Goal: Task Accomplishment & Management: Use online tool/utility

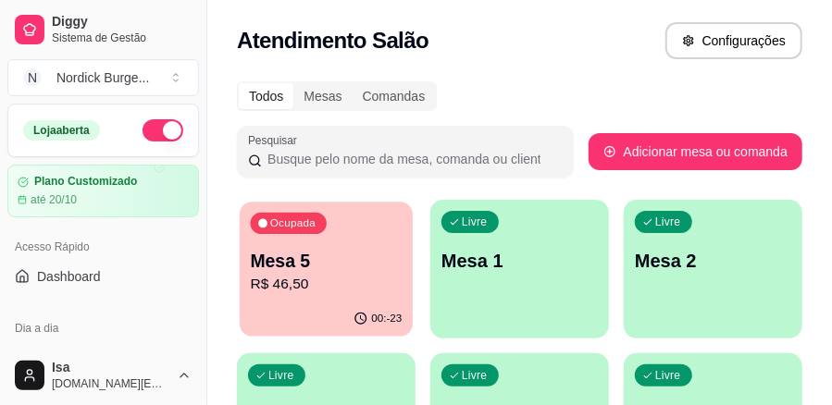
click at [354, 241] on div "Ocupada Mesa 5 R$ 46,50" at bounding box center [326, 252] width 173 height 100
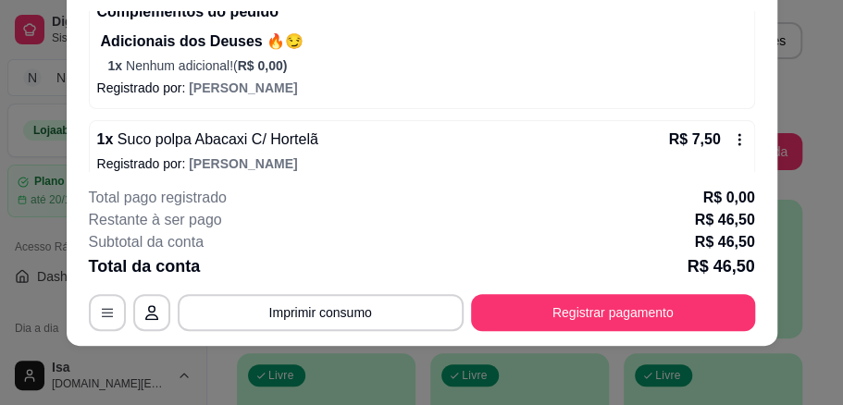
scroll to position [265, 0]
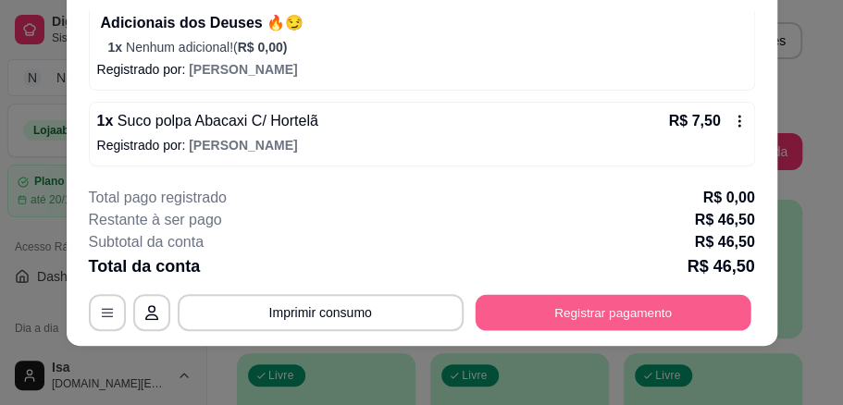
click at [635, 310] on button "Registrar pagamento" at bounding box center [613, 312] width 276 height 36
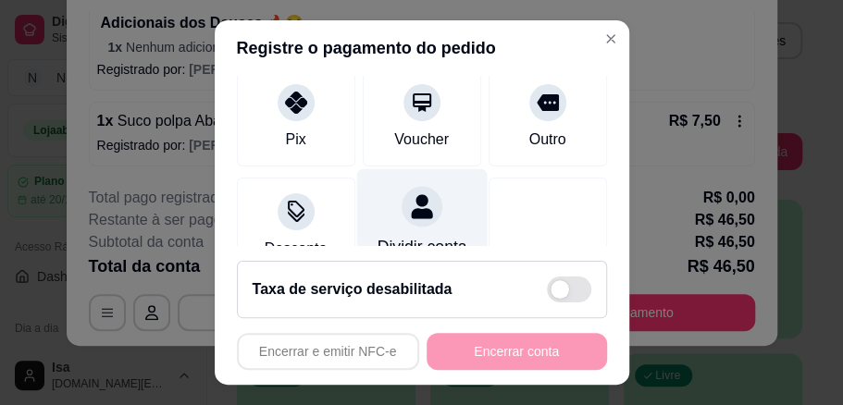
scroll to position [303, 0]
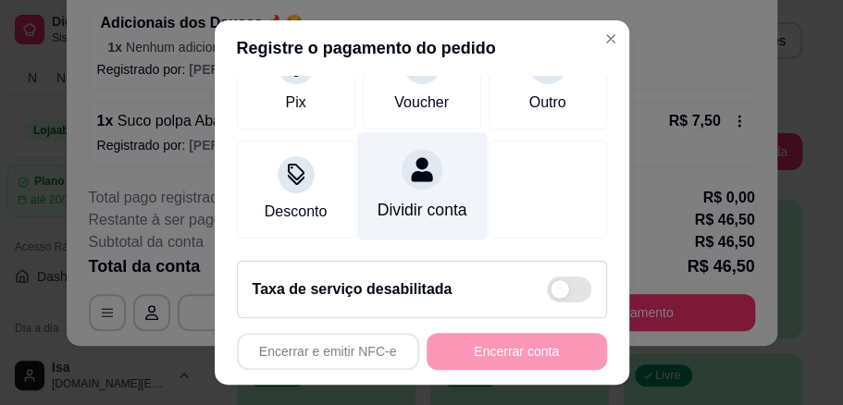
click at [404, 161] on div at bounding box center [422, 169] width 41 height 41
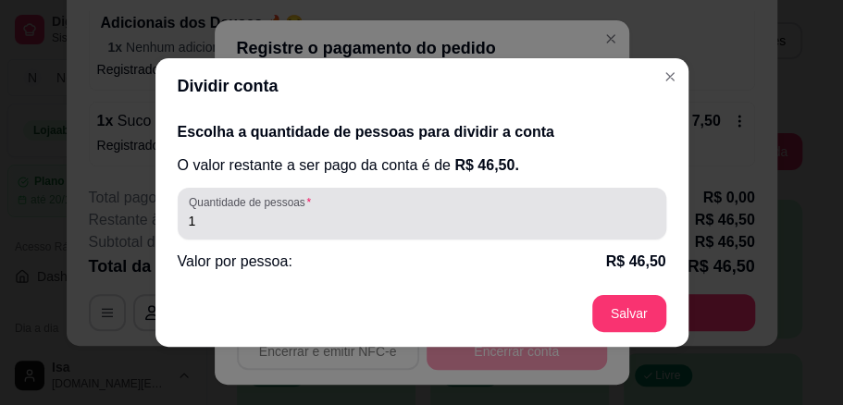
click at [277, 218] on input "1" at bounding box center [422, 221] width 467 height 19
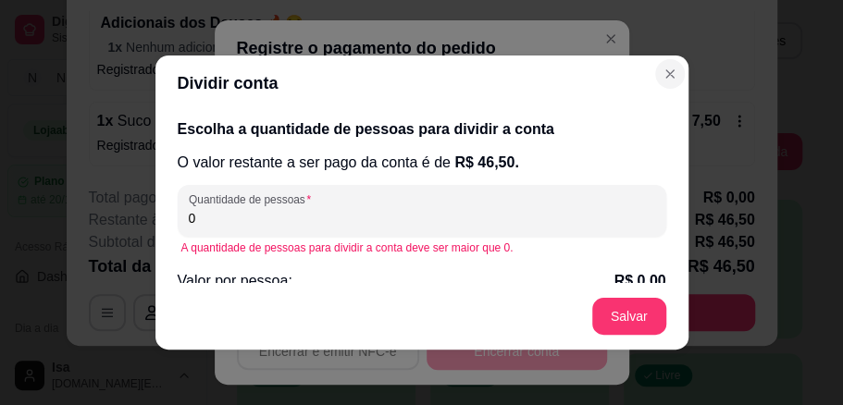
type input "0"
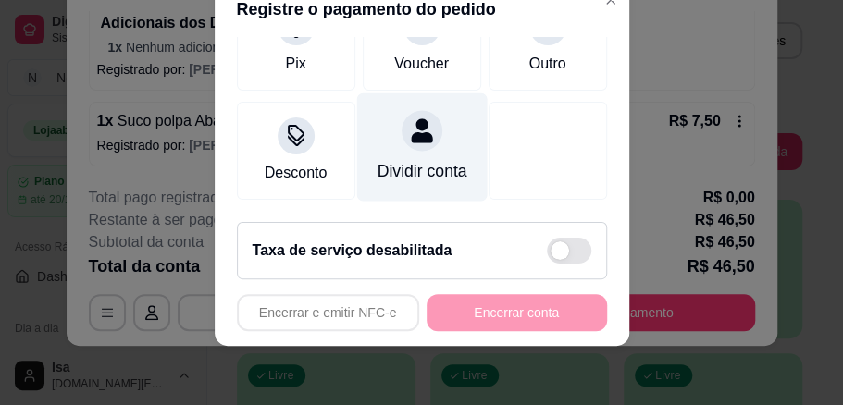
scroll to position [0, 0]
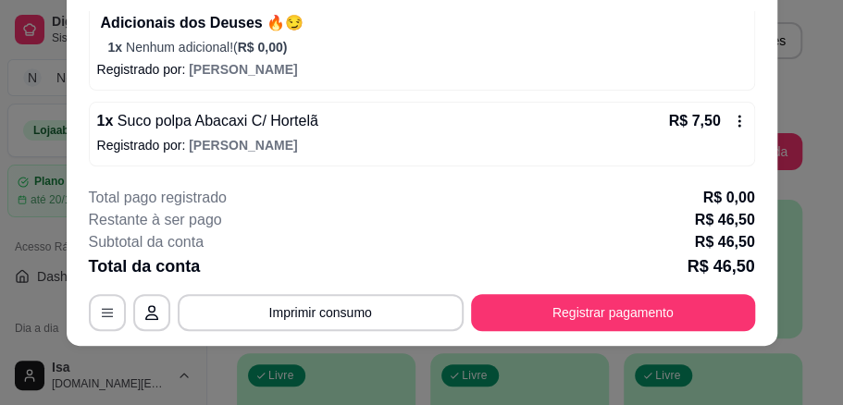
drag, startPoint x: 745, startPoint y: 67, endPoint x: 786, endPoint y: 87, distance: 45.5
click at [772, 82] on div "**********" at bounding box center [421, 202] width 843 height 405
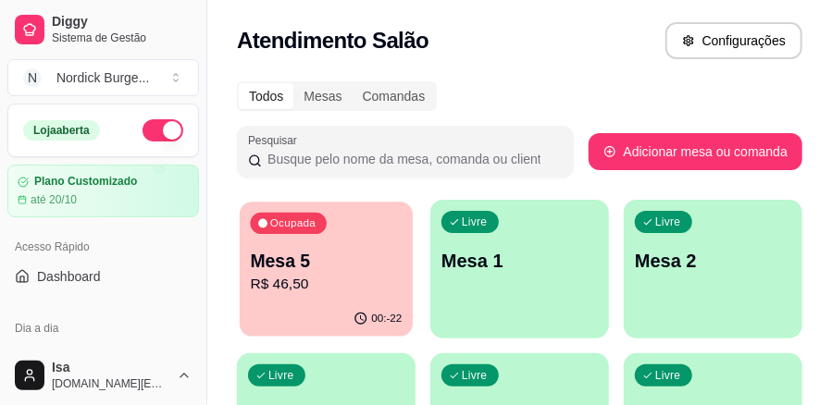
click at [363, 234] on div "Ocupada Mesa 5 R$ 46,50" at bounding box center [326, 252] width 173 height 100
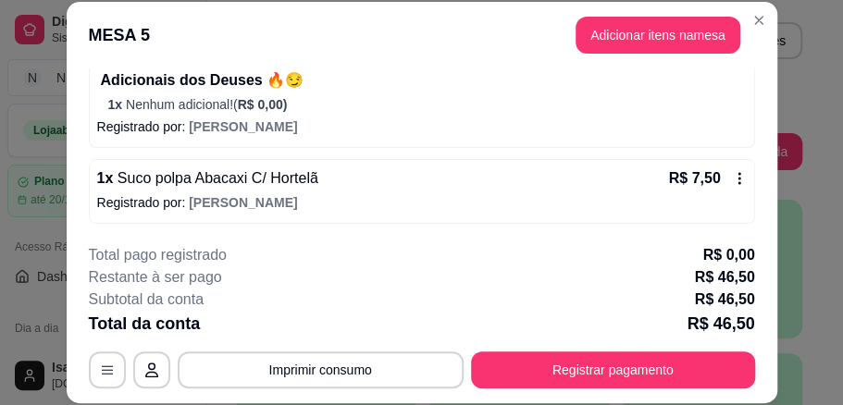
scroll to position [57, 0]
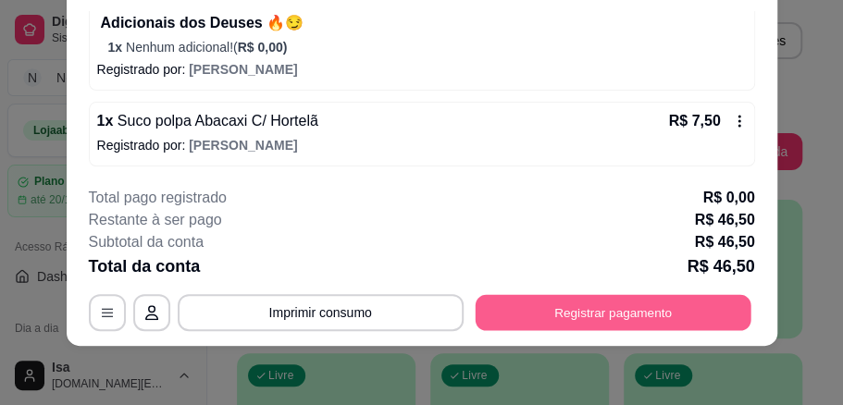
click at [598, 309] on button "Registrar pagamento" at bounding box center [613, 312] width 276 height 36
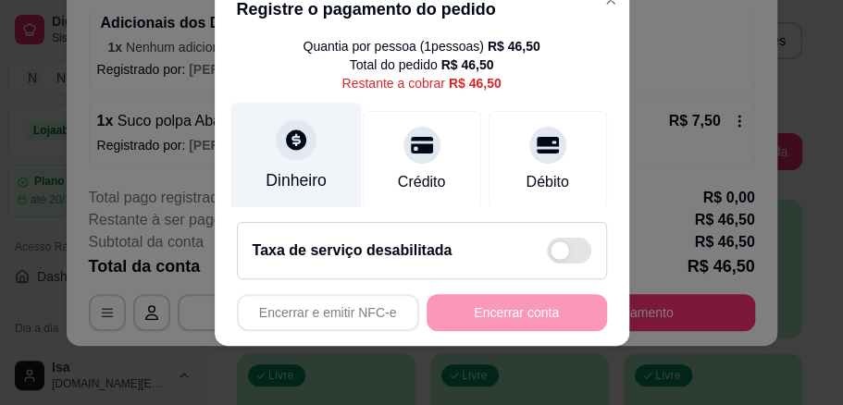
scroll to position [118, 0]
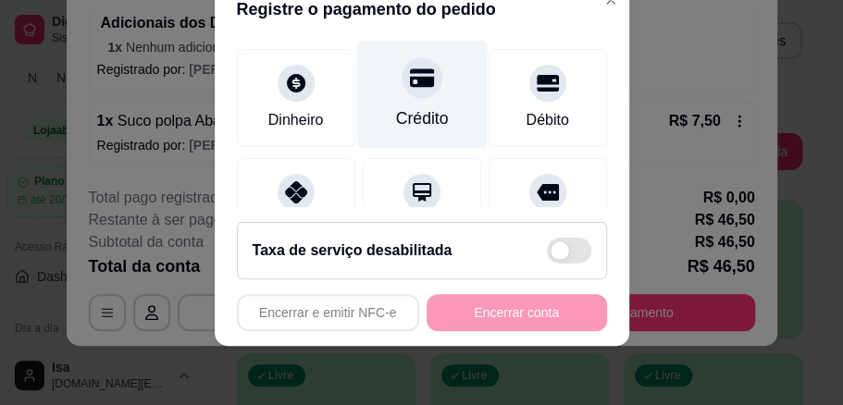
click at [394, 98] on div "Crédito" at bounding box center [421, 95] width 131 height 108
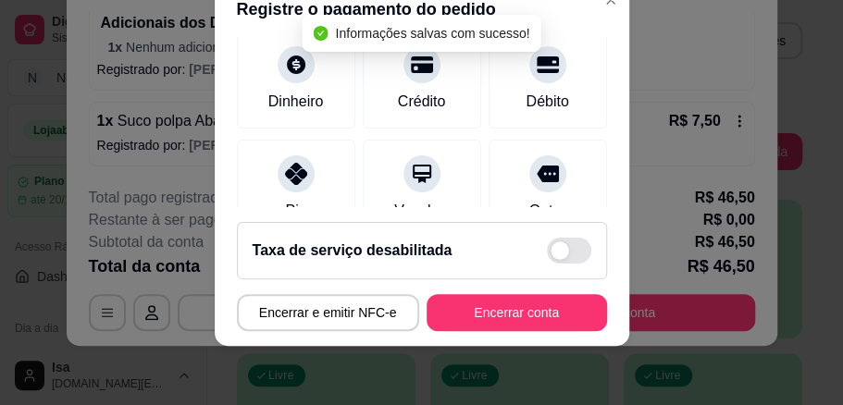
type input "R$ 0,00"
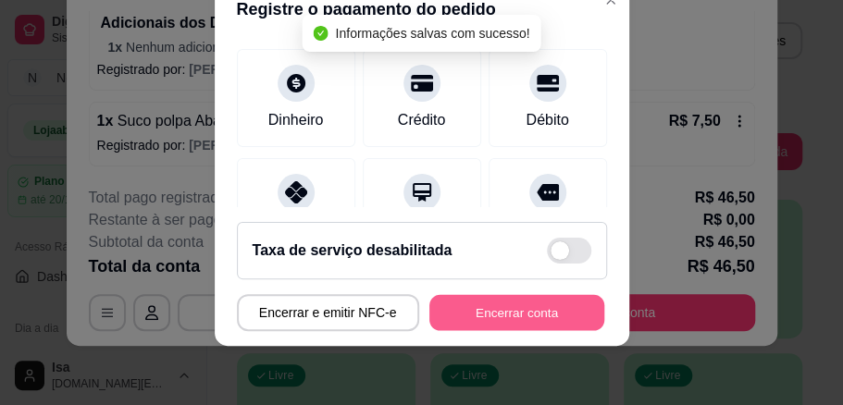
click at [525, 309] on button "Encerrar conta" at bounding box center [517, 313] width 175 height 36
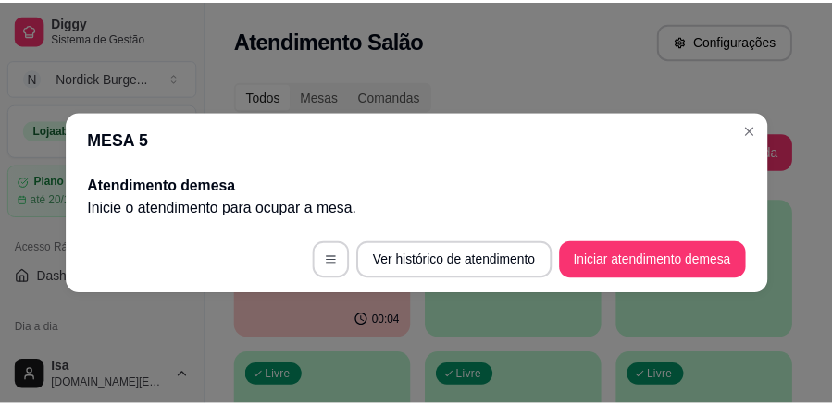
scroll to position [0, 0]
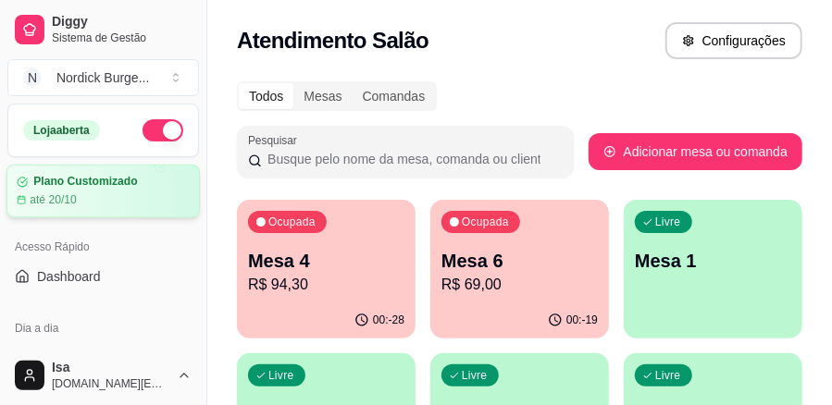
click at [120, 189] on div "Plano Customizado até 20/10" at bounding box center [103, 191] width 173 height 32
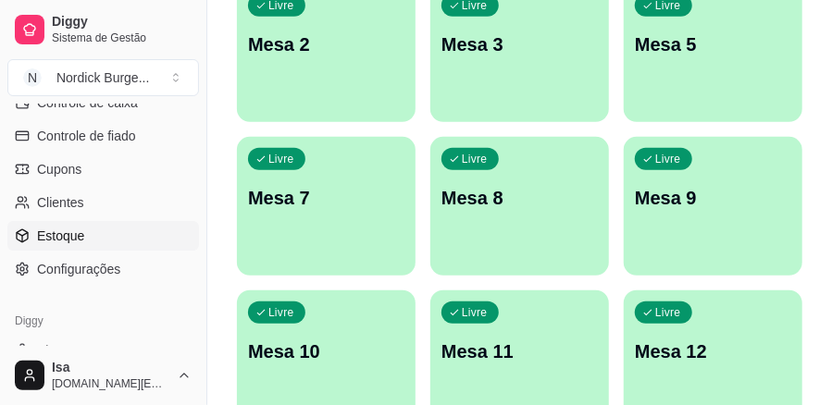
scroll to position [863, 0]
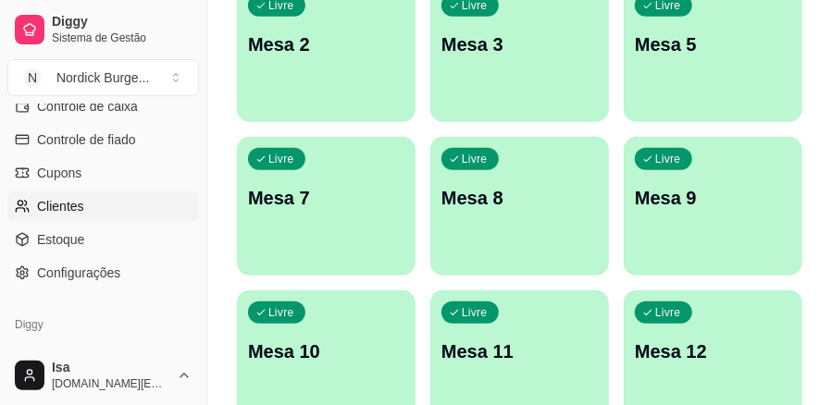
click at [71, 204] on span "Clientes" at bounding box center [60, 206] width 47 height 19
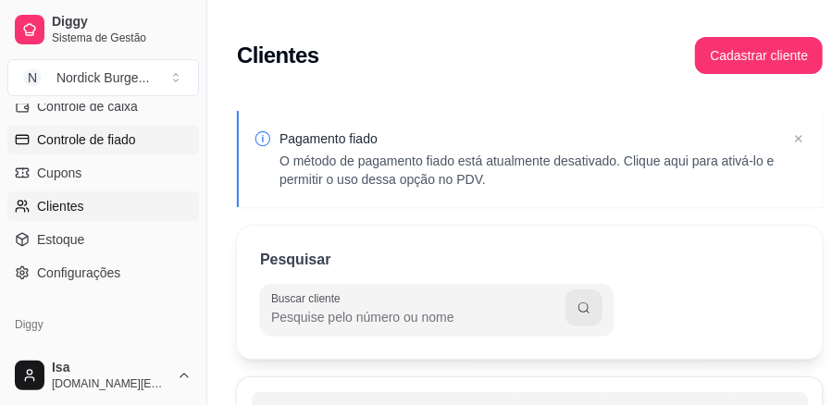
click at [59, 143] on span "Controle de fiado" at bounding box center [86, 140] width 99 height 19
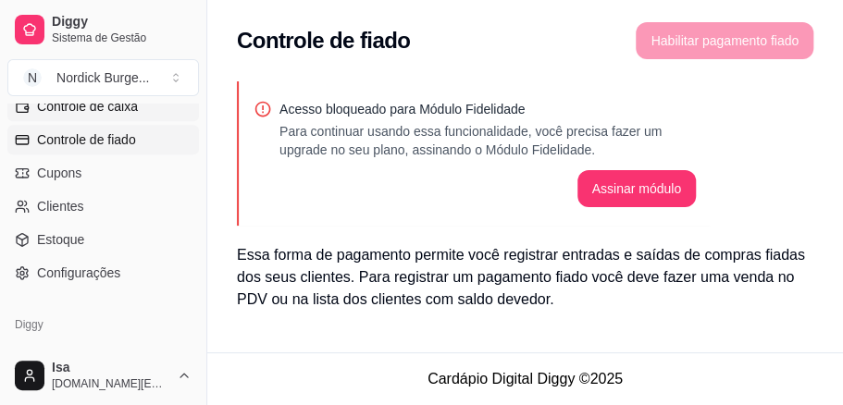
click at [66, 109] on span "Controle de caixa" at bounding box center [87, 106] width 101 height 19
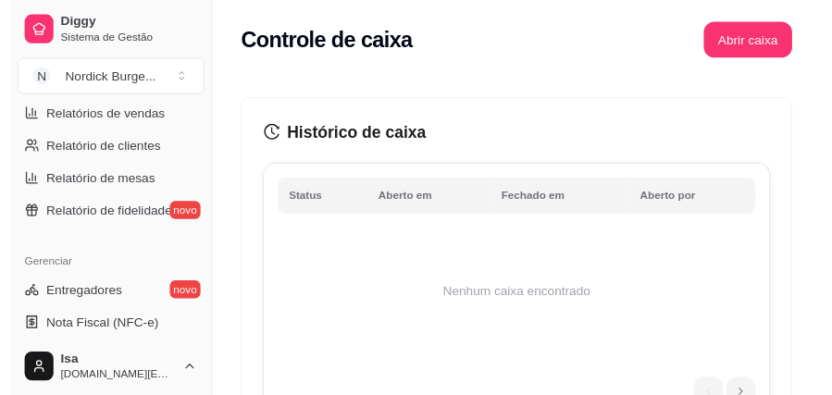
scroll to position [561, 0]
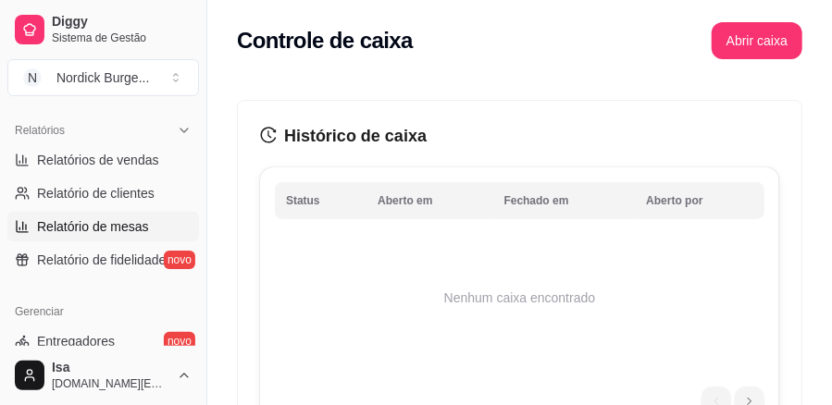
click at [90, 228] on span "Relatório de mesas" at bounding box center [93, 227] width 112 height 19
select select "TOTAL_OF_ORDERS"
select select "7"
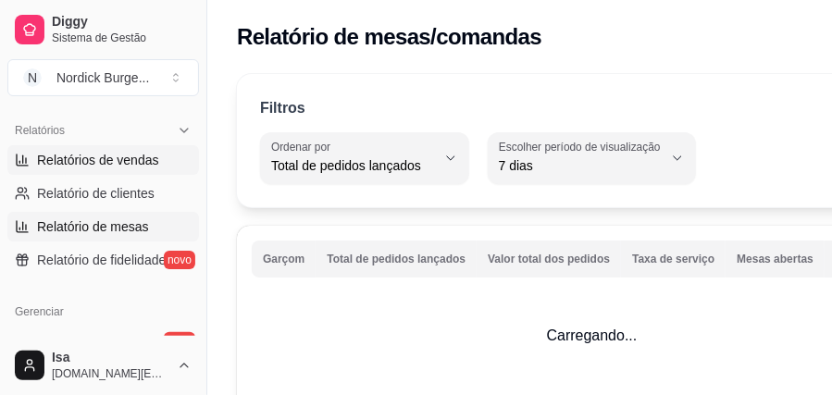
click at [78, 158] on span "Relatórios de vendas" at bounding box center [98, 160] width 122 height 19
select select "ALL"
select select "0"
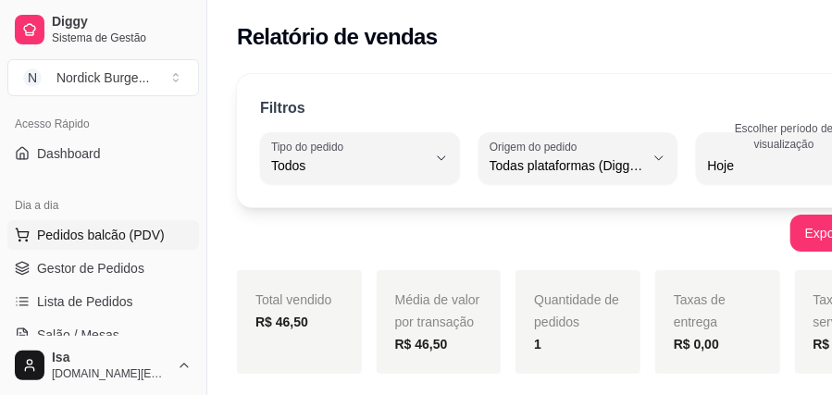
scroll to position [185, 0]
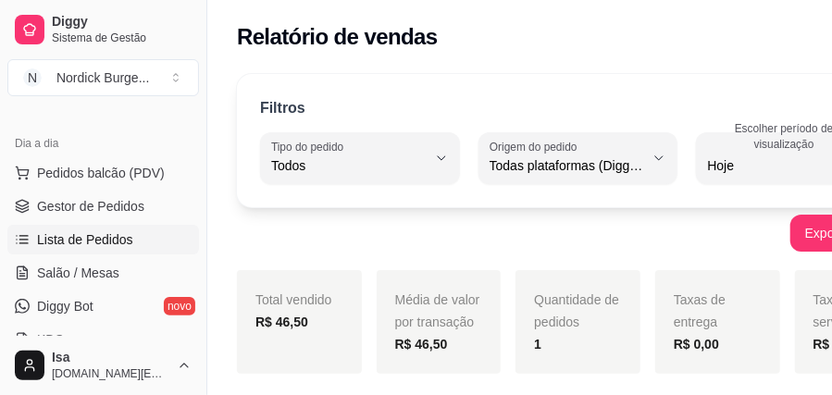
click at [102, 242] on span "Lista de Pedidos" at bounding box center [85, 240] width 96 height 19
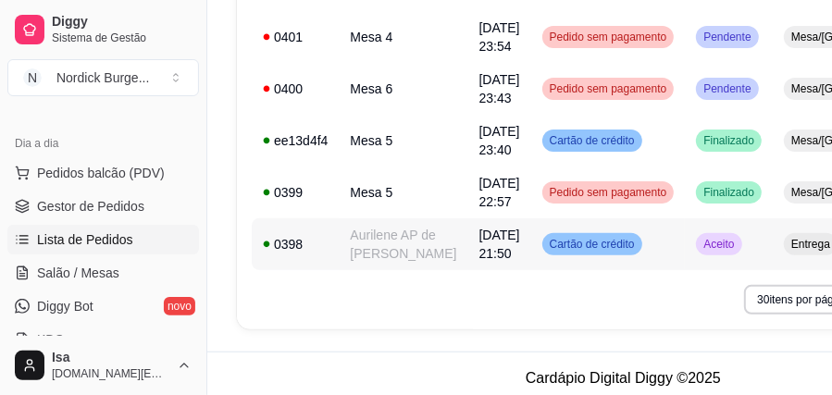
scroll to position [365, 0]
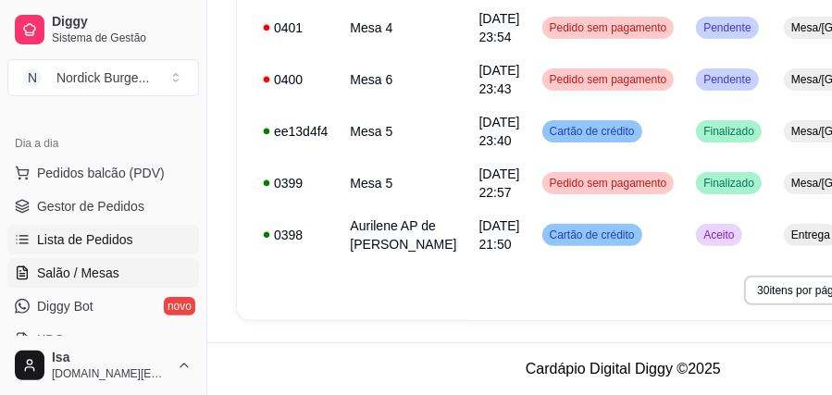
click at [65, 270] on span "Salão / Mesas" at bounding box center [78, 273] width 82 height 19
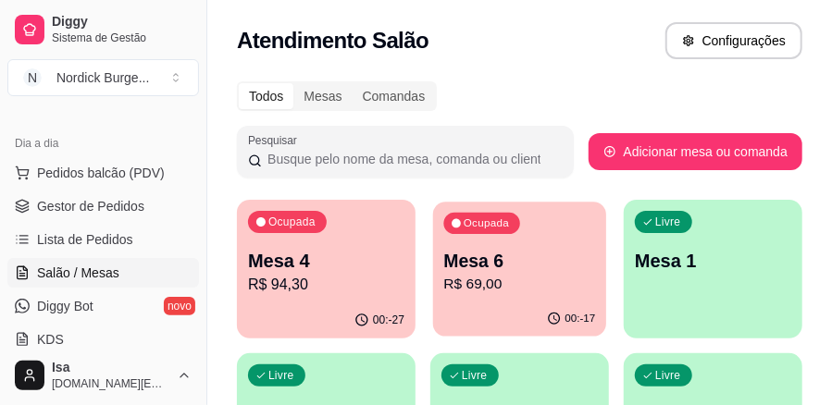
click at [500, 289] on p "R$ 69,00" at bounding box center [520, 284] width 152 height 21
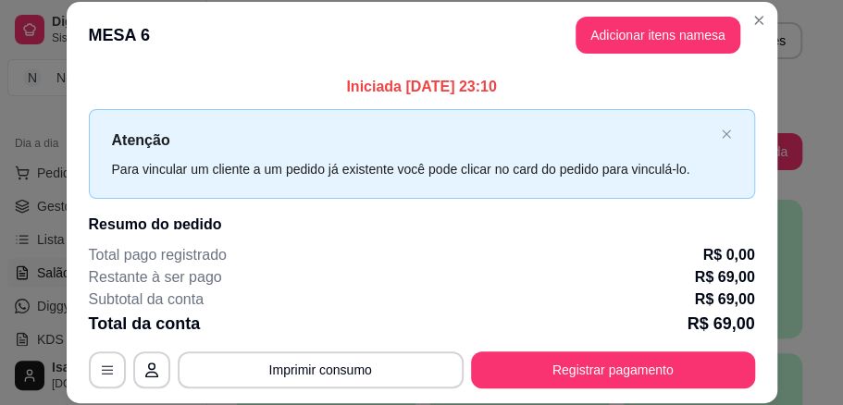
scroll to position [57, 0]
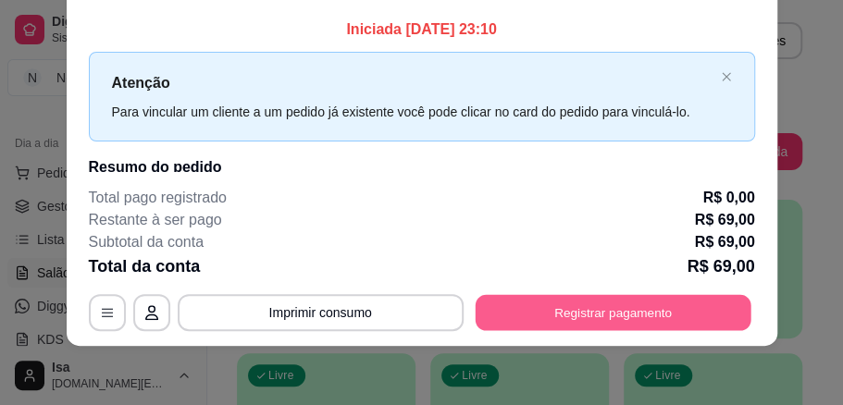
click at [579, 319] on button "Registrar pagamento" at bounding box center [613, 312] width 276 height 36
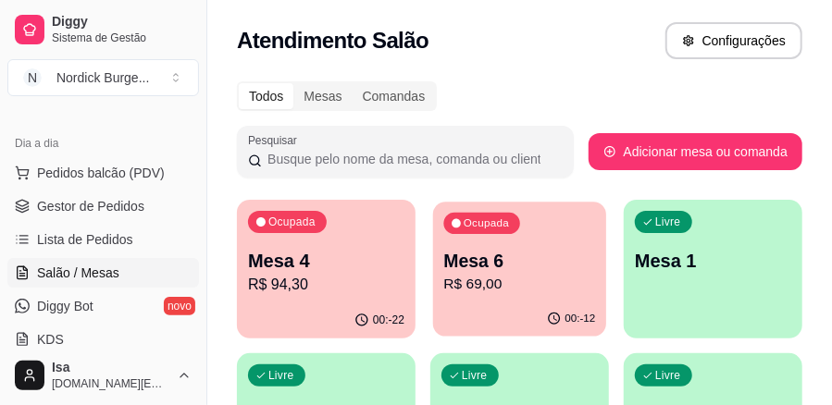
click at [515, 280] on p "R$ 69,00" at bounding box center [520, 284] width 152 height 21
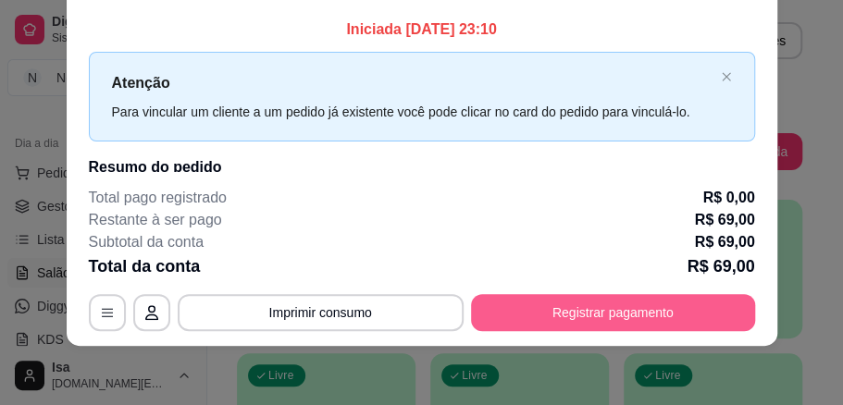
click at [539, 305] on button "Registrar pagamento" at bounding box center [613, 312] width 284 height 37
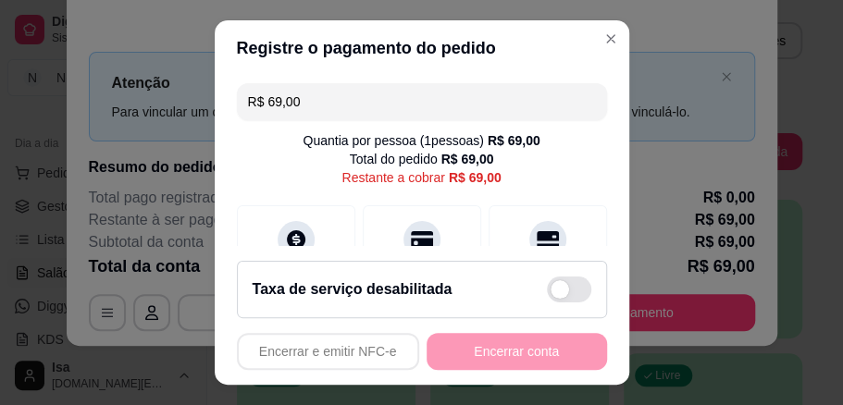
scroll to position [39, 0]
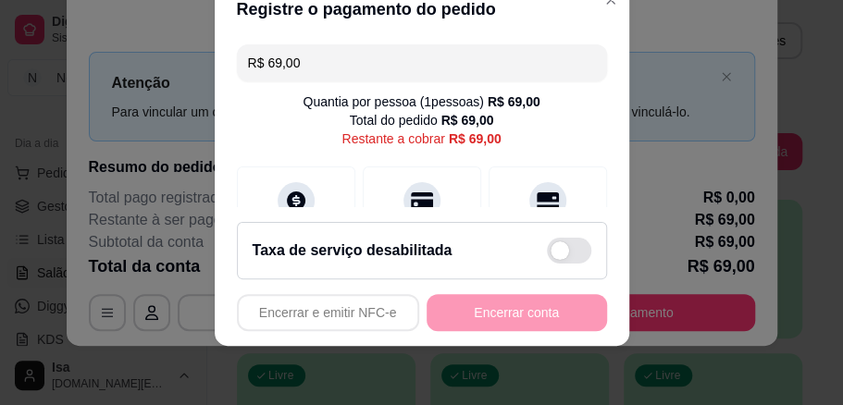
click at [496, 310] on div "Encerrar e emitir NFC-e Encerrar conta" at bounding box center [422, 312] width 370 height 37
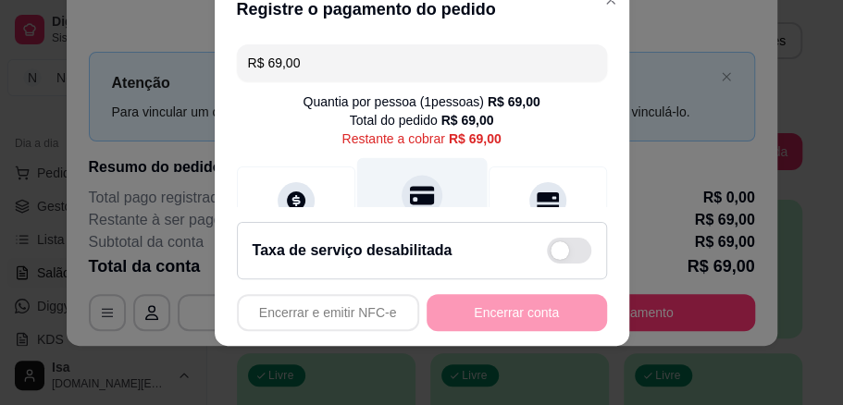
click at [412, 190] on icon at bounding box center [421, 195] width 24 height 19
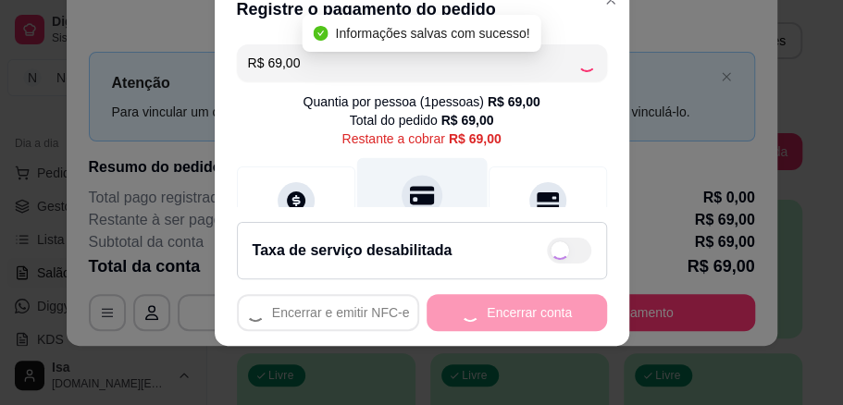
type input "R$ 0,00"
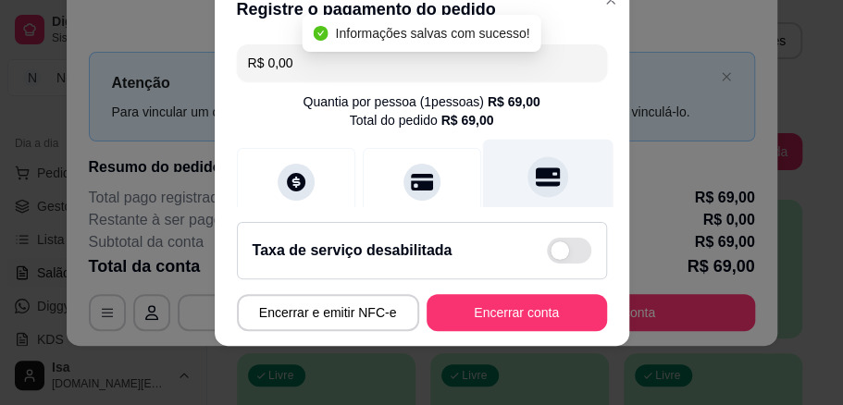
click at [535, 183] on icon at bounding box center [547, 177] width 24 height 19
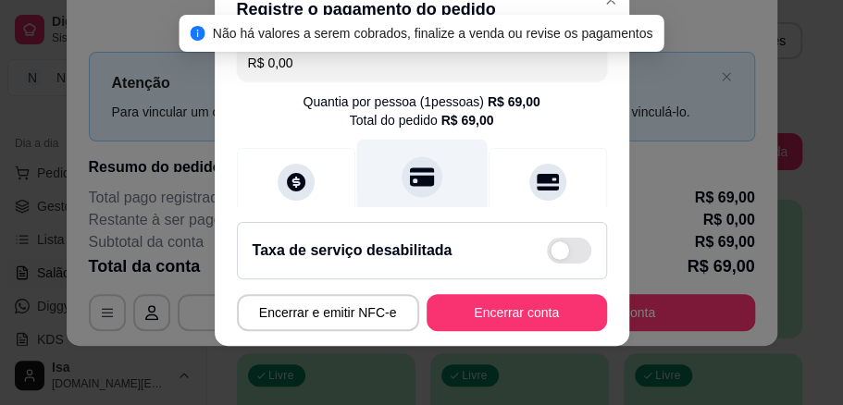
click at [402, 168] on div at bounding box center [422, 176] width 41 height 41
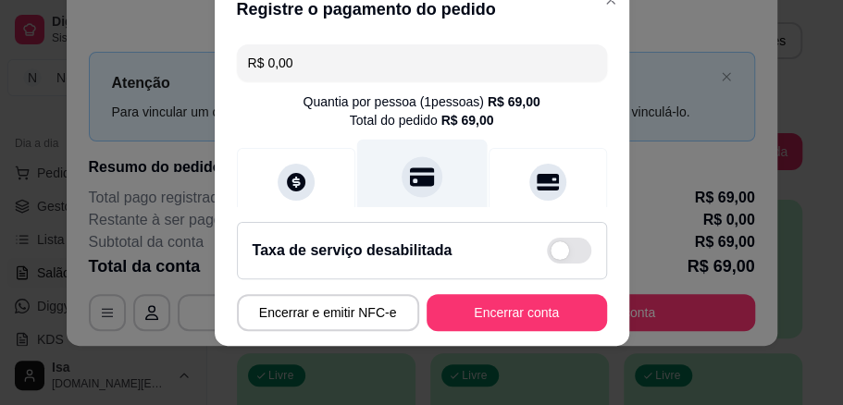
scroll to position [61, 0]
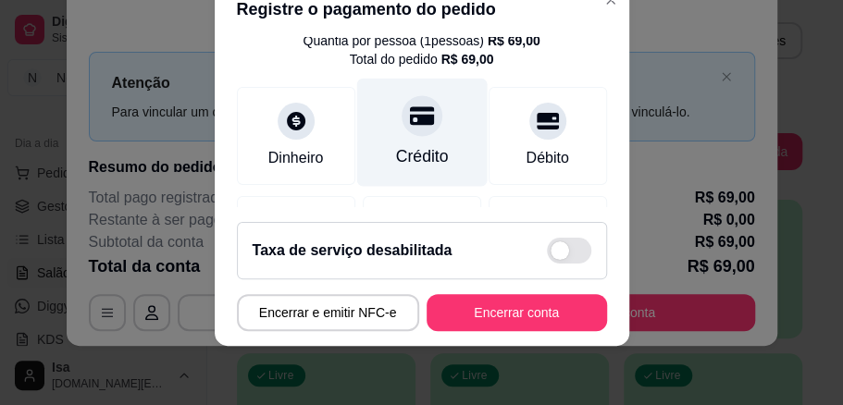
click at [413, 128] on div at bounding box center [422, 115] width 41 height 41
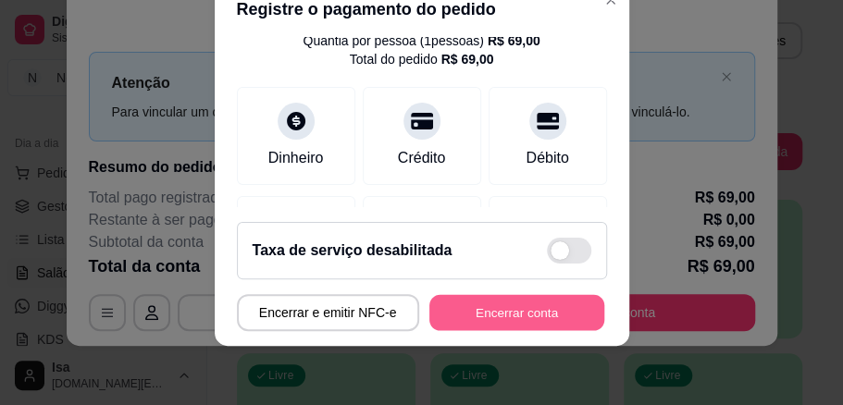
click at [471, 310] on button "Encerrar conta" at bounding box center [517, 313] width 175 height 36
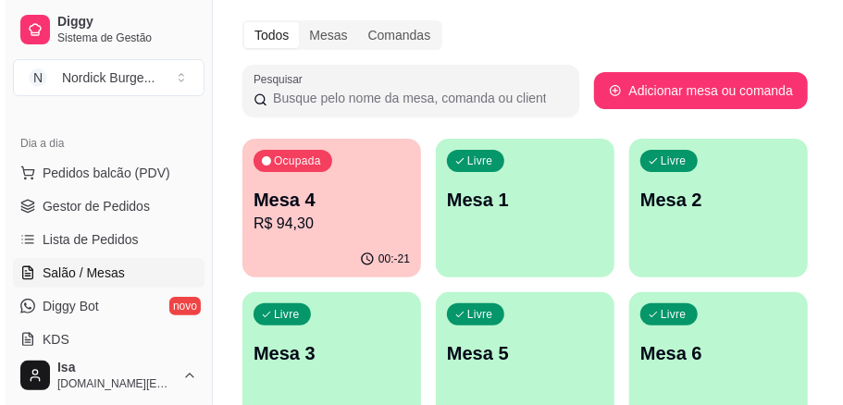
scroll to position [123, 0]
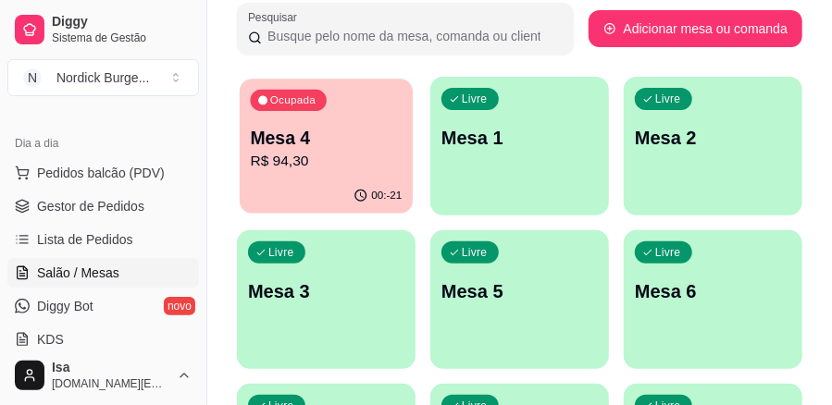
click at [292, 157] on p "R$ 94,30" at bounding box center [327, 161] width 152 height 21
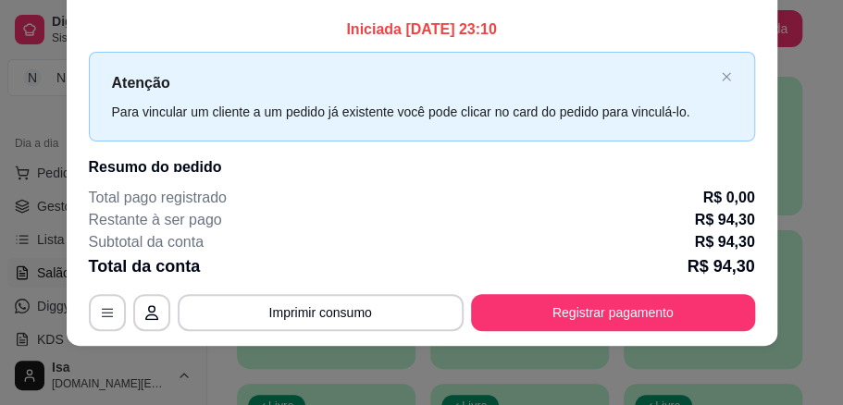
scroll to position [0, 0]
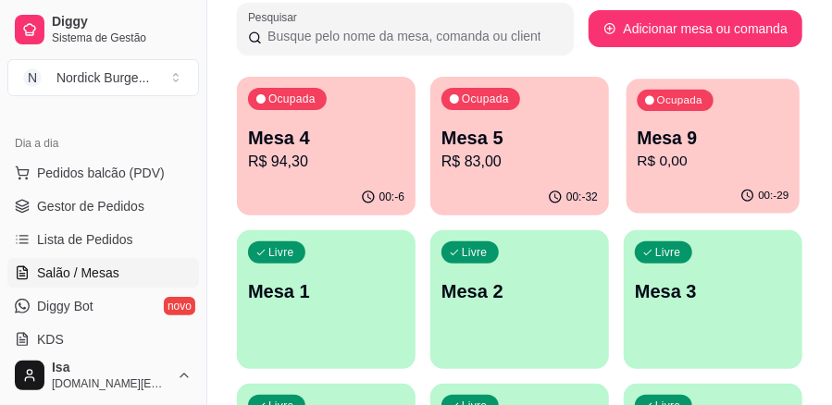
click at [696, 163] on p "R$ 0,00" at bounding box center [714, 161] width 152 height 21
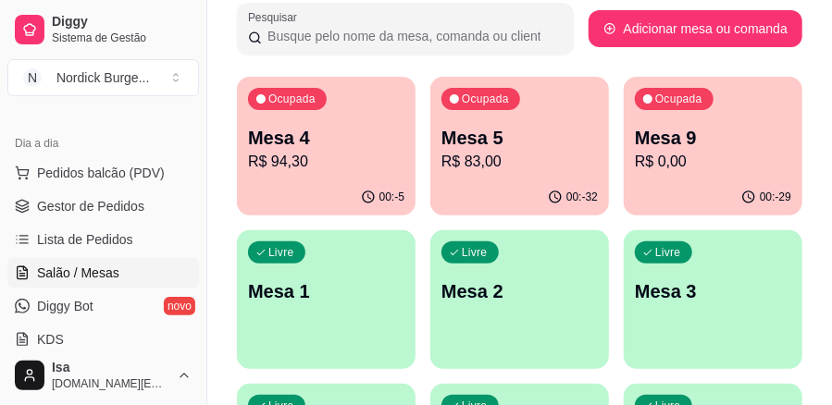
click at [742, 127] on p "Mesa 9" at bounding box center [713, 138] width 156 height 26
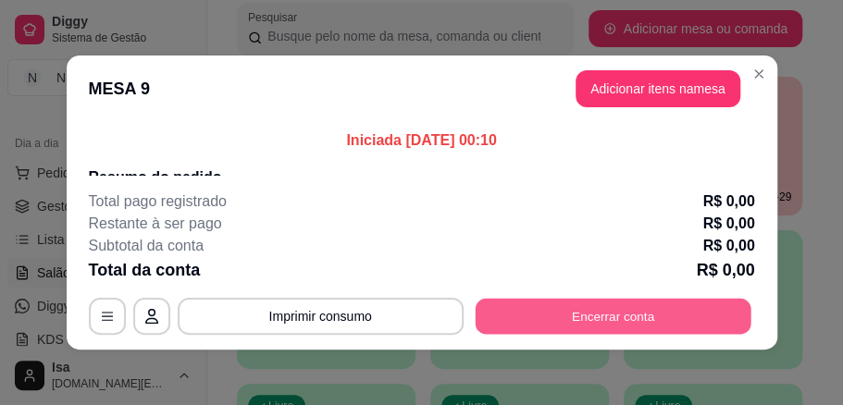
click at [615, 326] on button "Encerrar conta" at bounding box center [613, 317] width 276 height 36
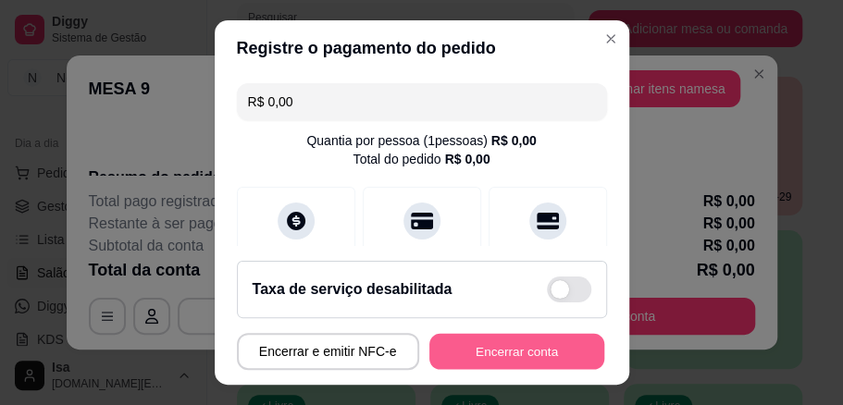
click at [533, 359] on button "Encerrar conta" at bounding box center [517, 352] width 175 height 36
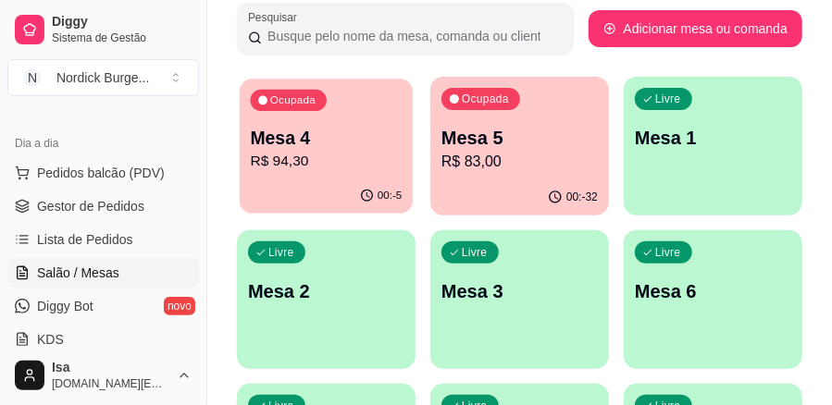
click at [356, 131] on p "Mesa 4" at bounding box center [327, 138] width 152 height 25
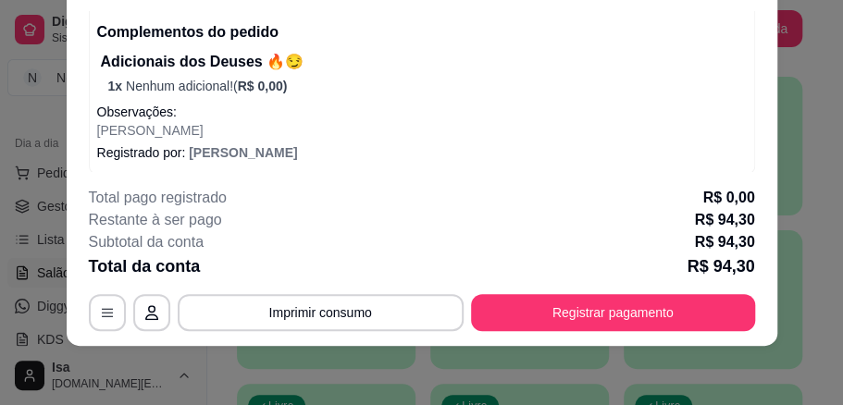
scroll to position [593, 0]
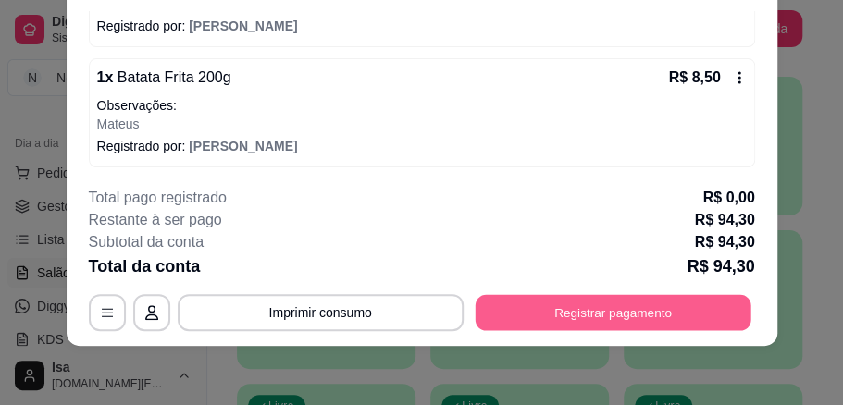
click at [524, 300] on button "Registrar pagamento" at bounding box center [613, 312] width 276 height 36
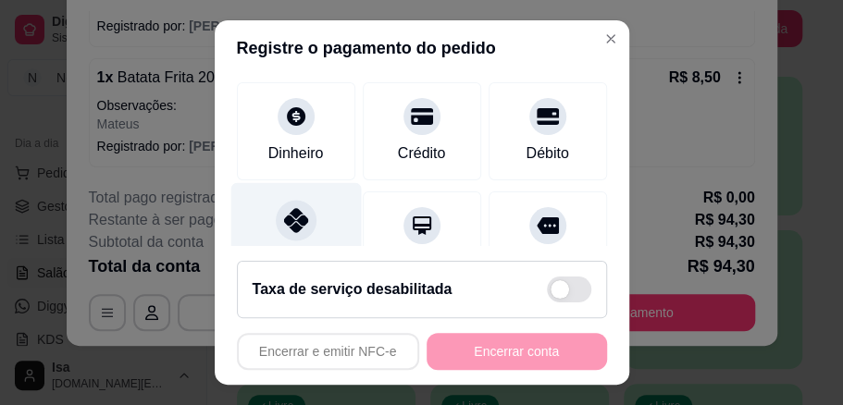
scroll to position [185, 0]
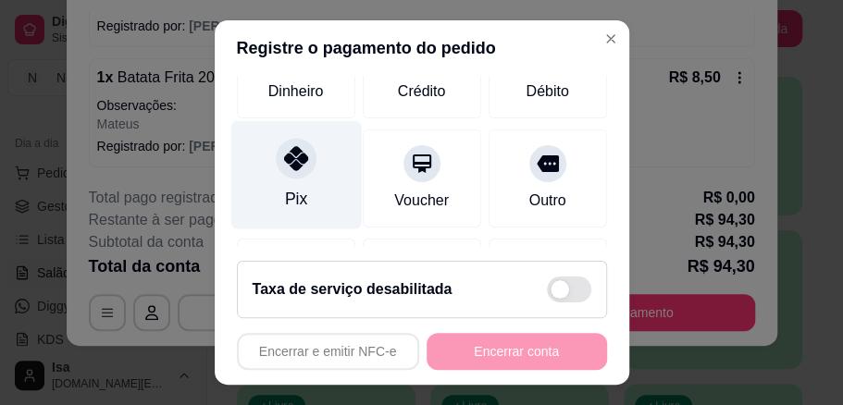
click at [300, 165] on div at bounding box center [296, 158] width 41 height 41
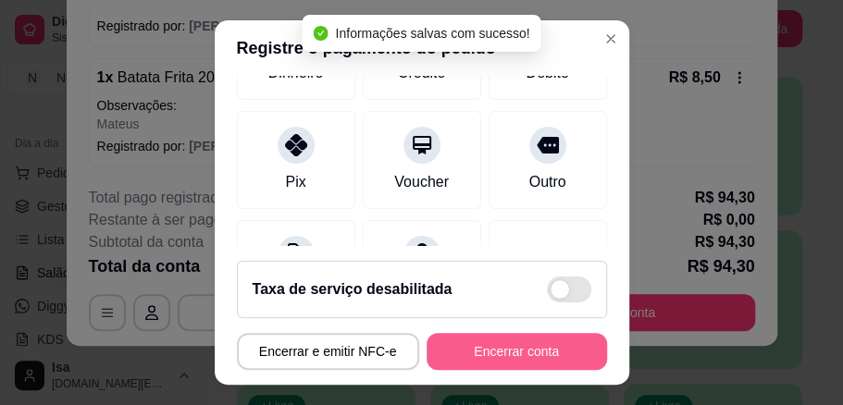
type input "R$ 0,00"
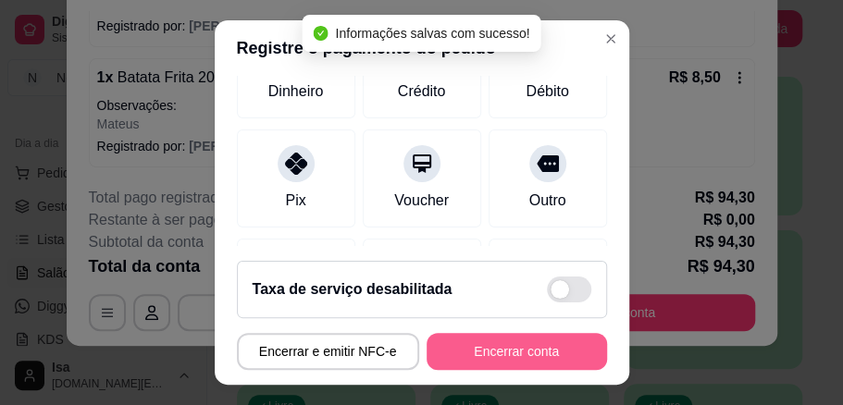
click at [494, 352] on button "Encerrar conta" at bounding box center [517, 351] width 181 height 37
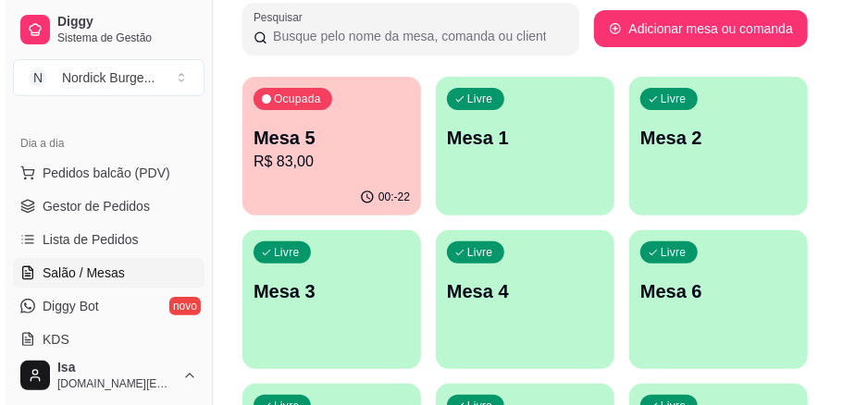
scroll to position [0, 0]
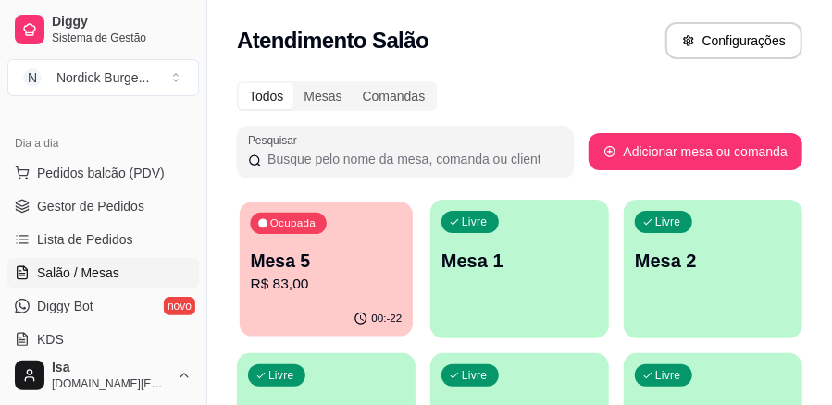
click at [278, 283] on p "R$ 83,00" at bounding box center [327, 284] width 152 height 21
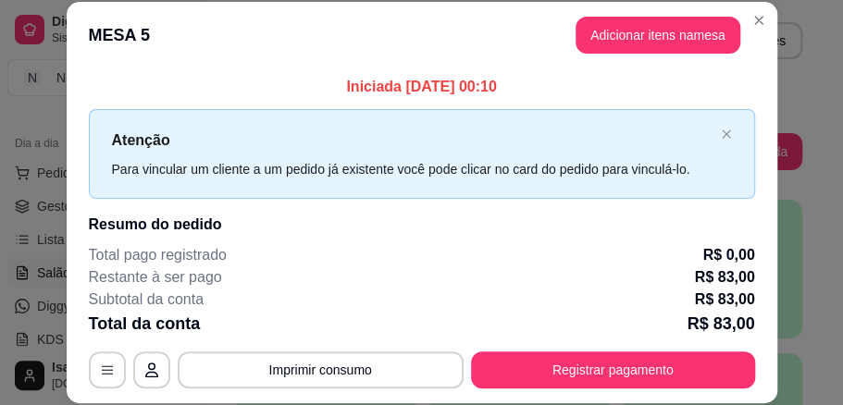
scroll to position [57, 0]
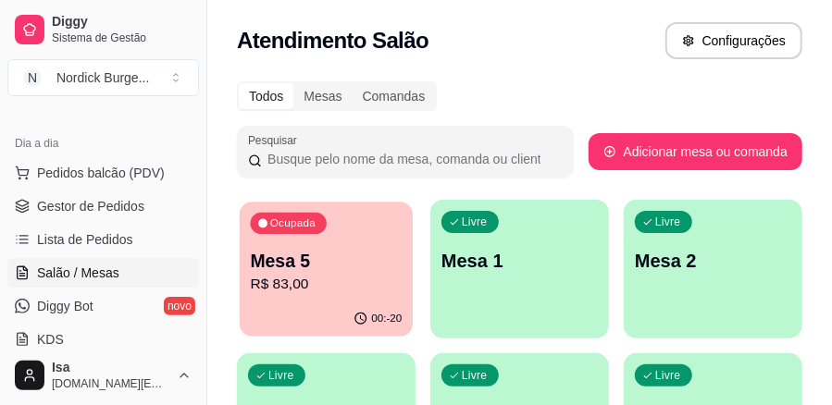
click at [331, 248] on div "Ocupada Mesa 5 R$ 83,00" at bounding box center [326, 252] width 173 height 100
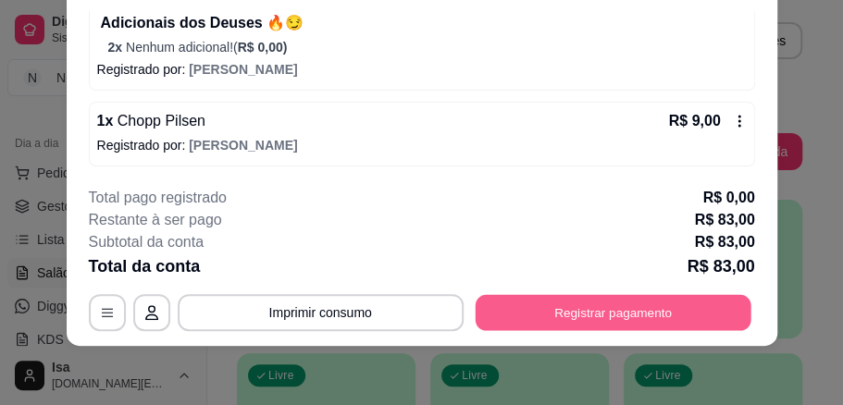
click at [563, 302] on button "Registrar pagamento" at bounding box center [613, 312] width 276 height 36
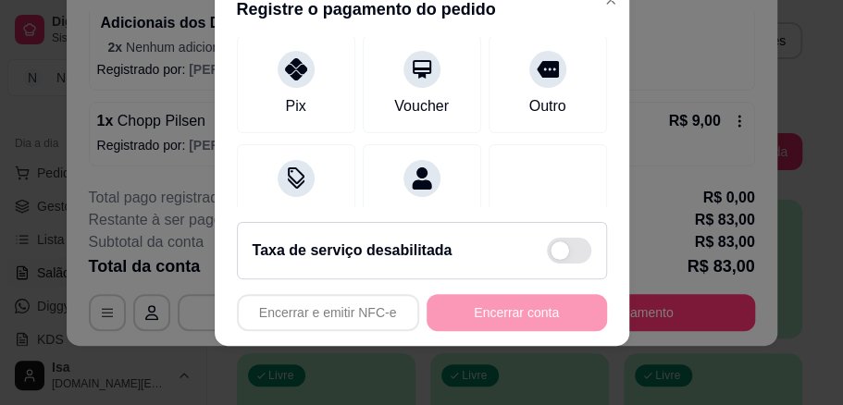
scroll to position [118, 0]
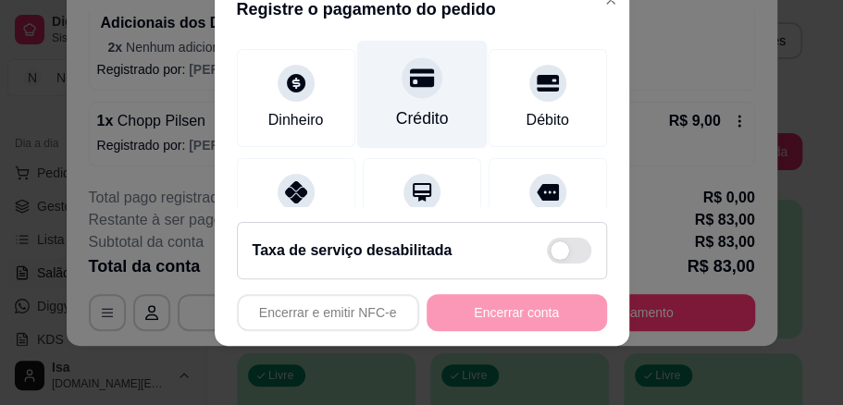
click at [387, 96] on div "Crédito" at bounding box center [421, 95] width 131 height 108
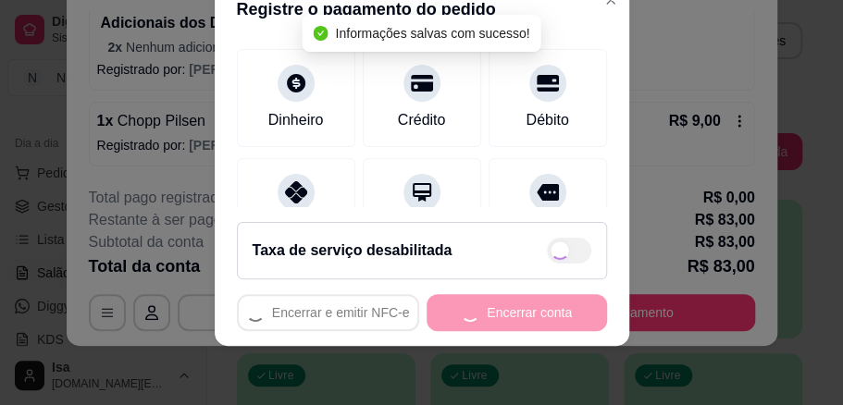
type input "R$ 0,00"
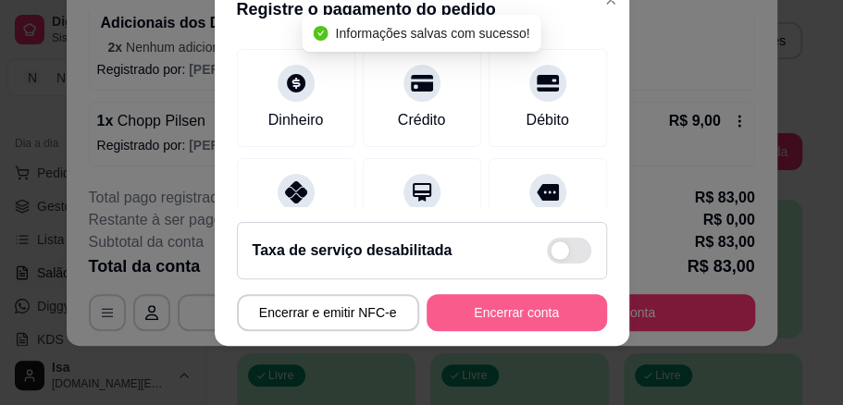
click at [540, 317] on button "Encerrar conta" at bounding box center [517, 312] width 181 height 37
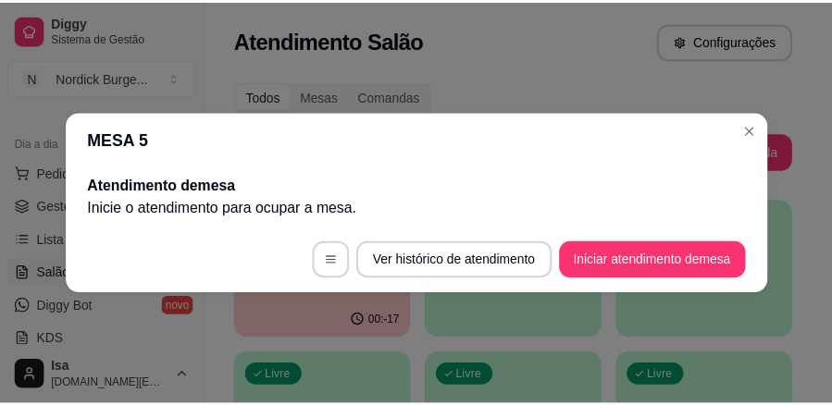
scroll to position [0, 0]
